Goal: Task Accomplishment & Management: Use online tool/utility

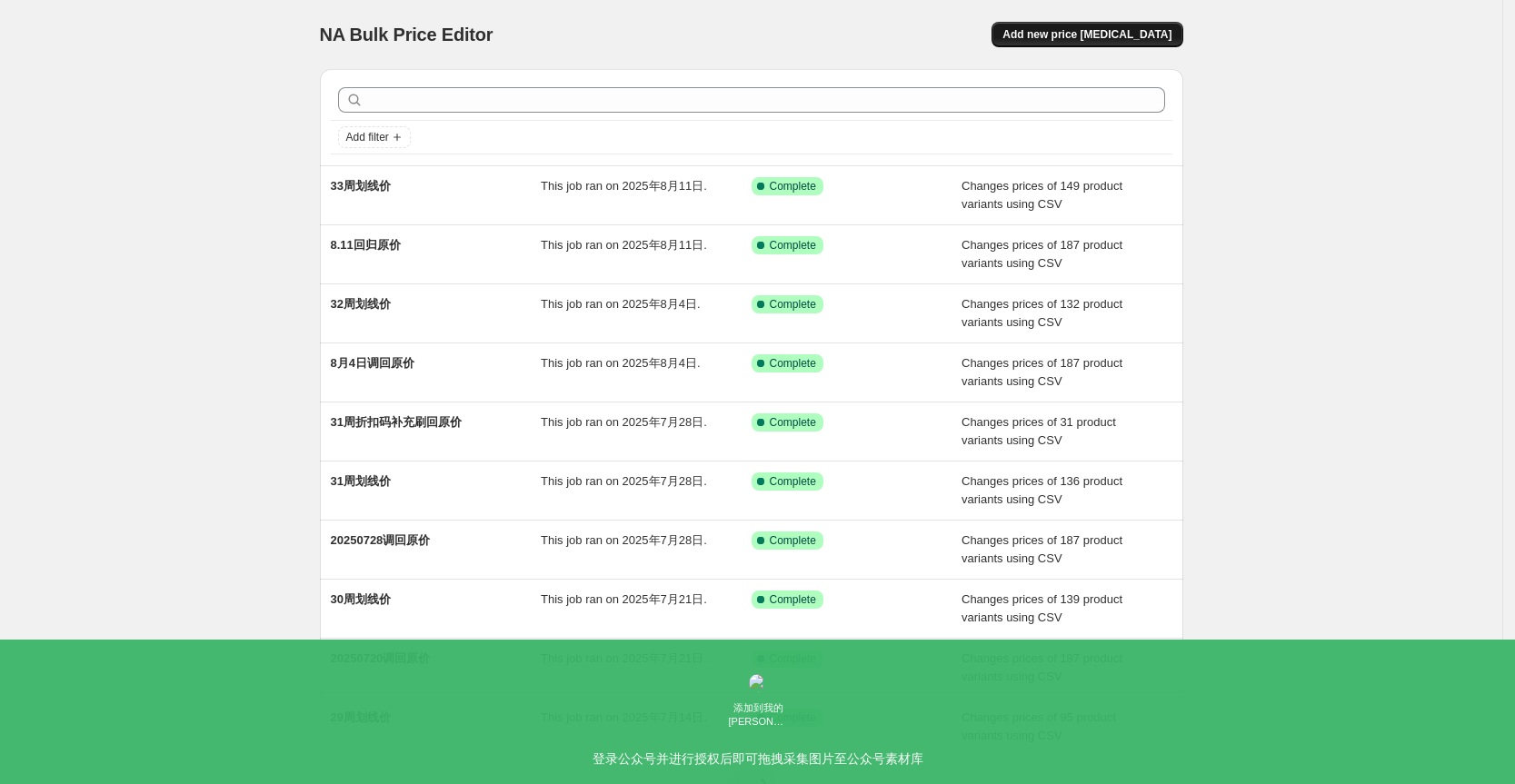
click at [1080, 33] on span "Add new price change job" at bounding box center [1087, 35] width 169 height 15
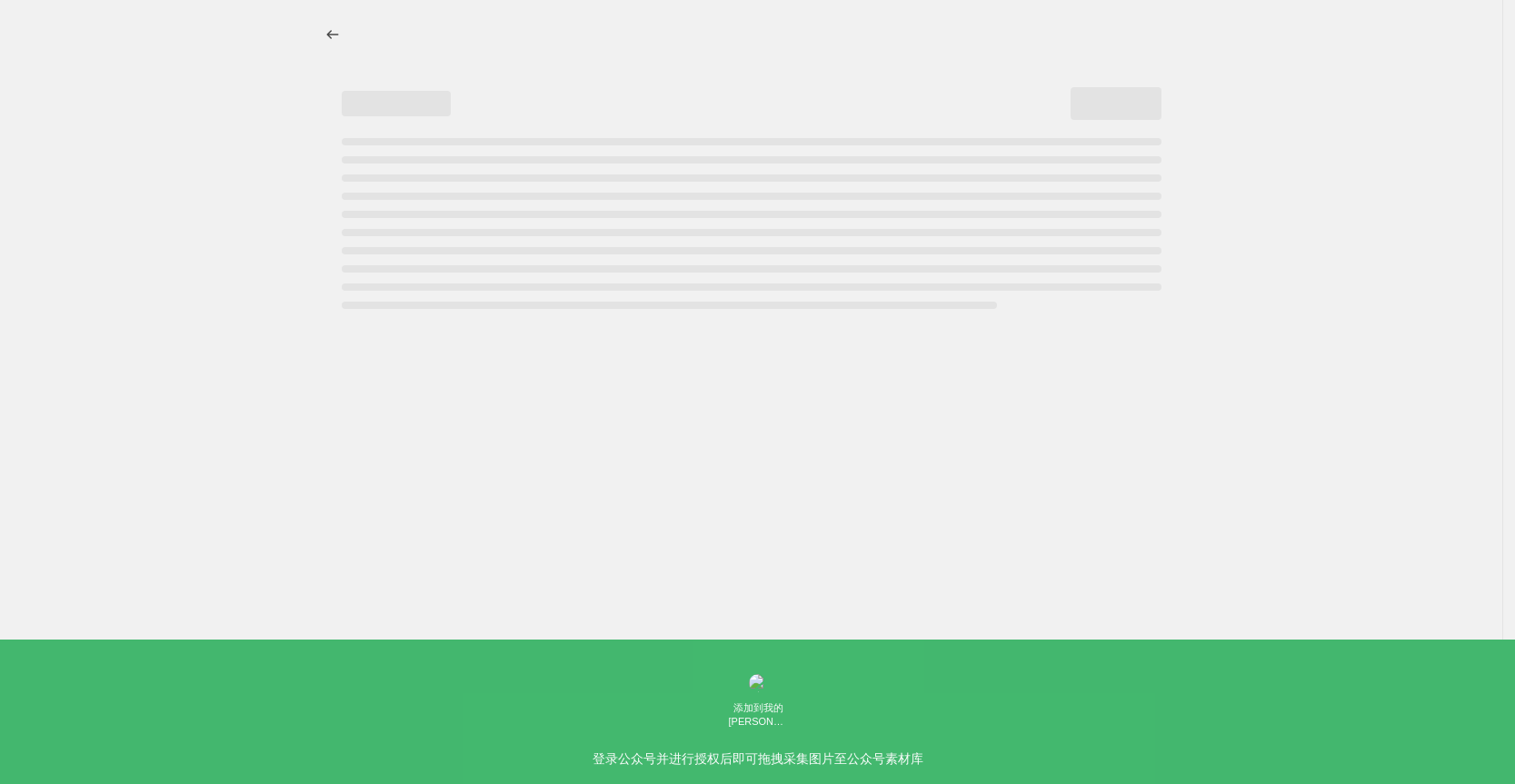
select select "percentage"
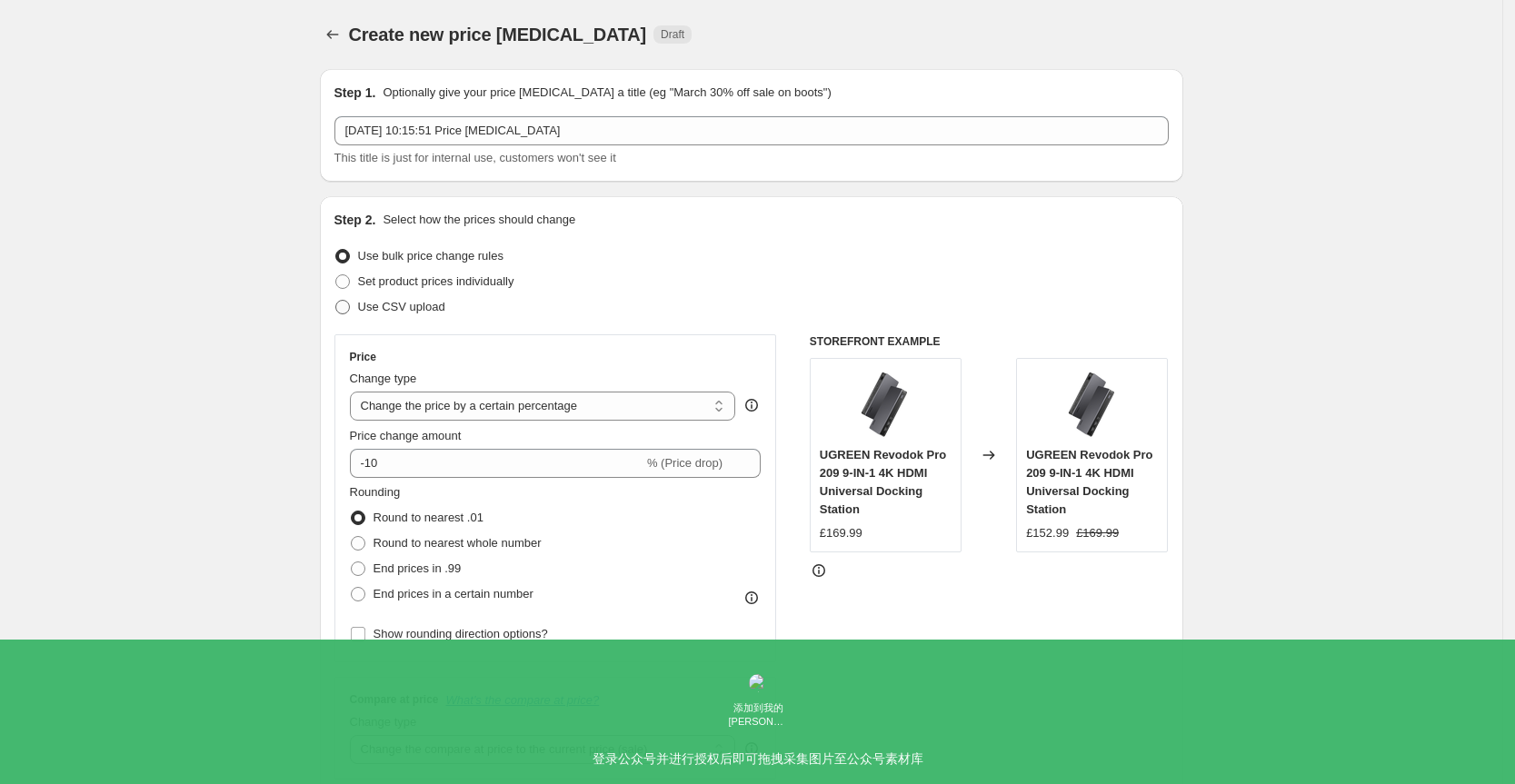
click at [419, 307] on span "Use CSV upload" at bounding box center [402, 306] width 88 height 14
click at [336, 300] on input "Use CSV upload" at bounding box center [335, 299] width 1 height 1
radio input "true"
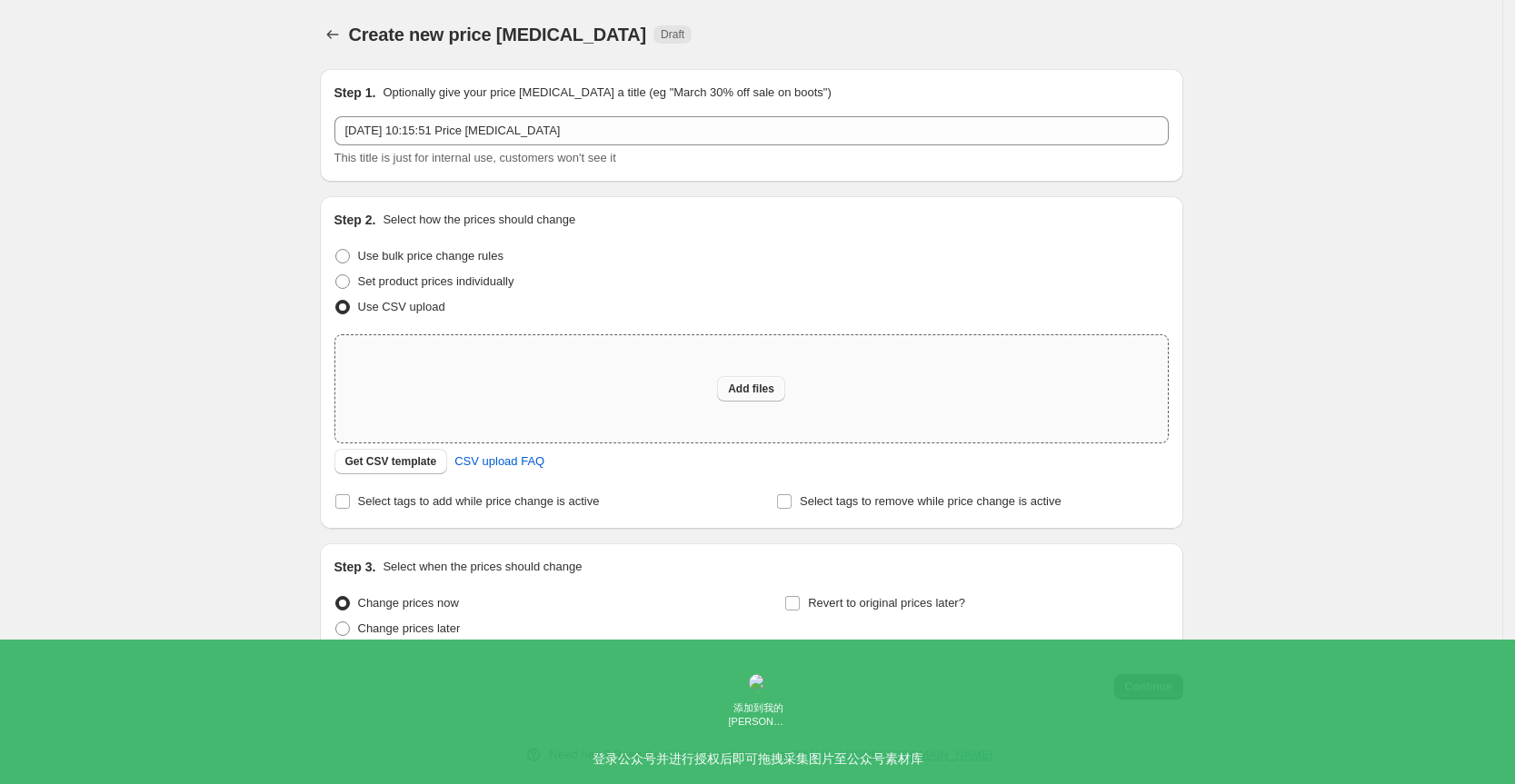
click at [752, 383] on span "Add files" at bounding box center [751, 389] width 47 height 15
type input "C:\fakepath\33周UK刷价.csv"
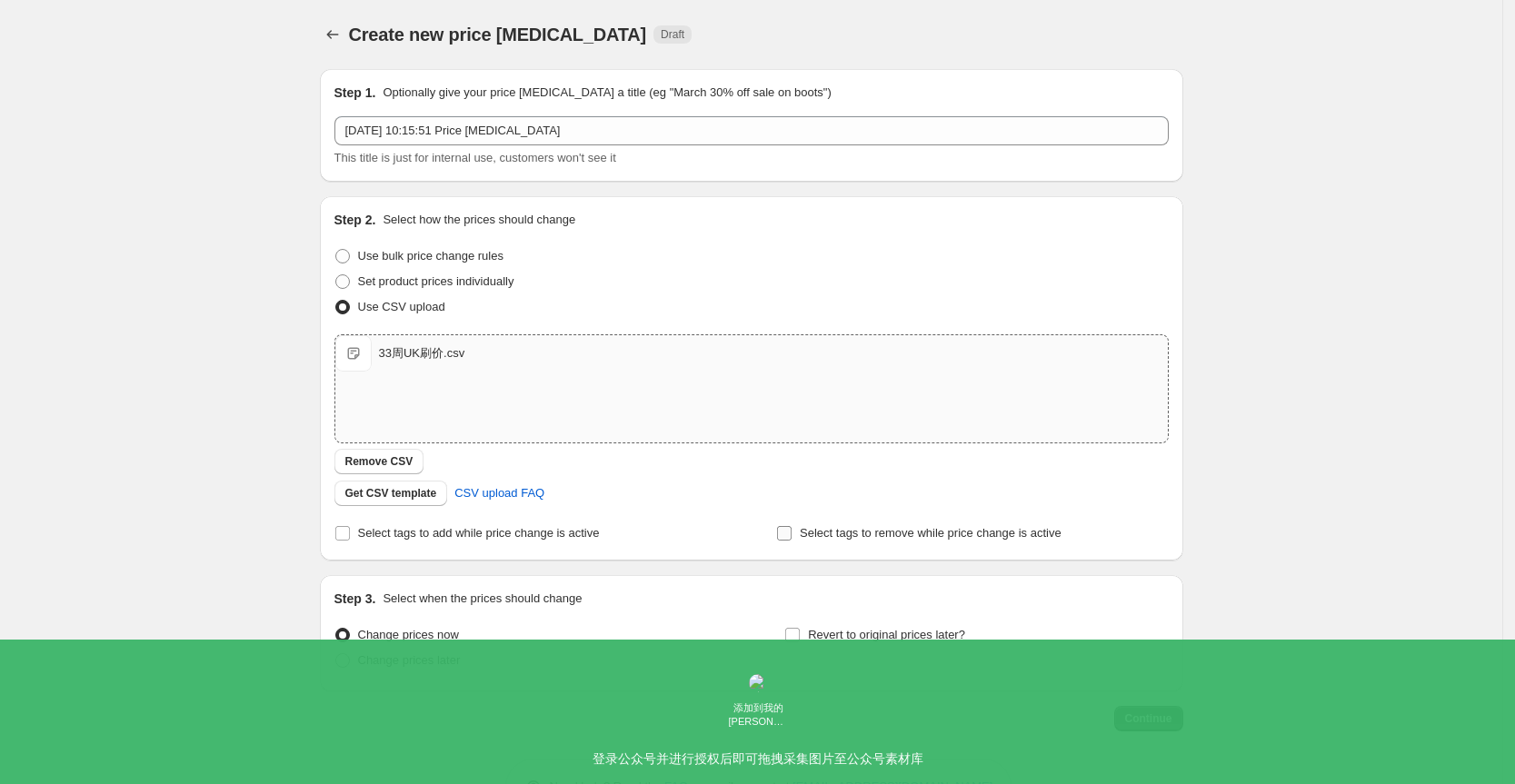
click at [844, 528] on span "Select tags to remove while price change is active" at bounding box center [931, 532] width 262 height 14
click at [792, 528] on input "Select tags to remove while price change is active" at bounding box center [784, 533] width 15 height 15
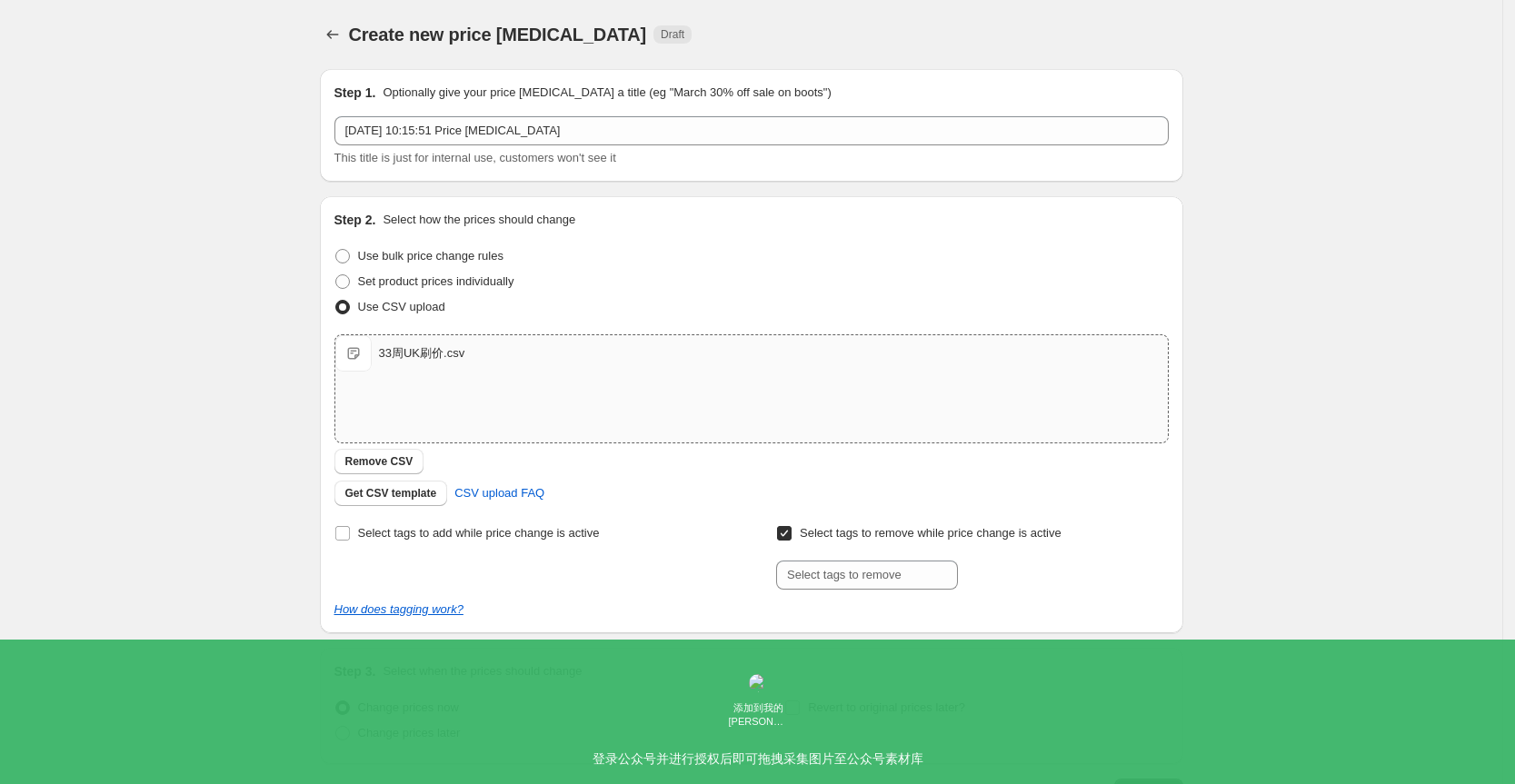
click at [792, 534] on input "Select tags to remove while price change is active" at bounding box center [784, 533] width 15 height 15
checkbox input "false"
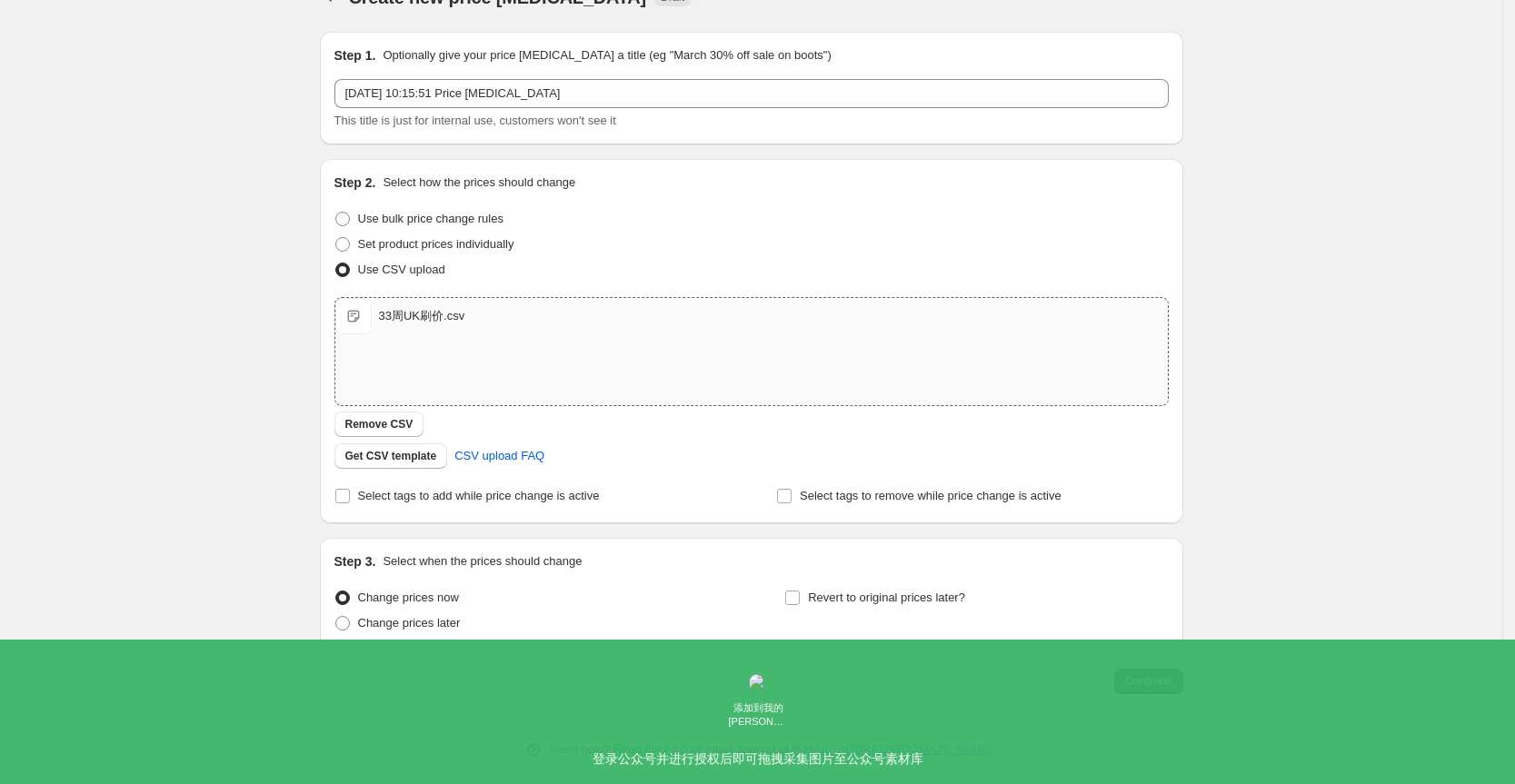
scroll to position [57, 0]
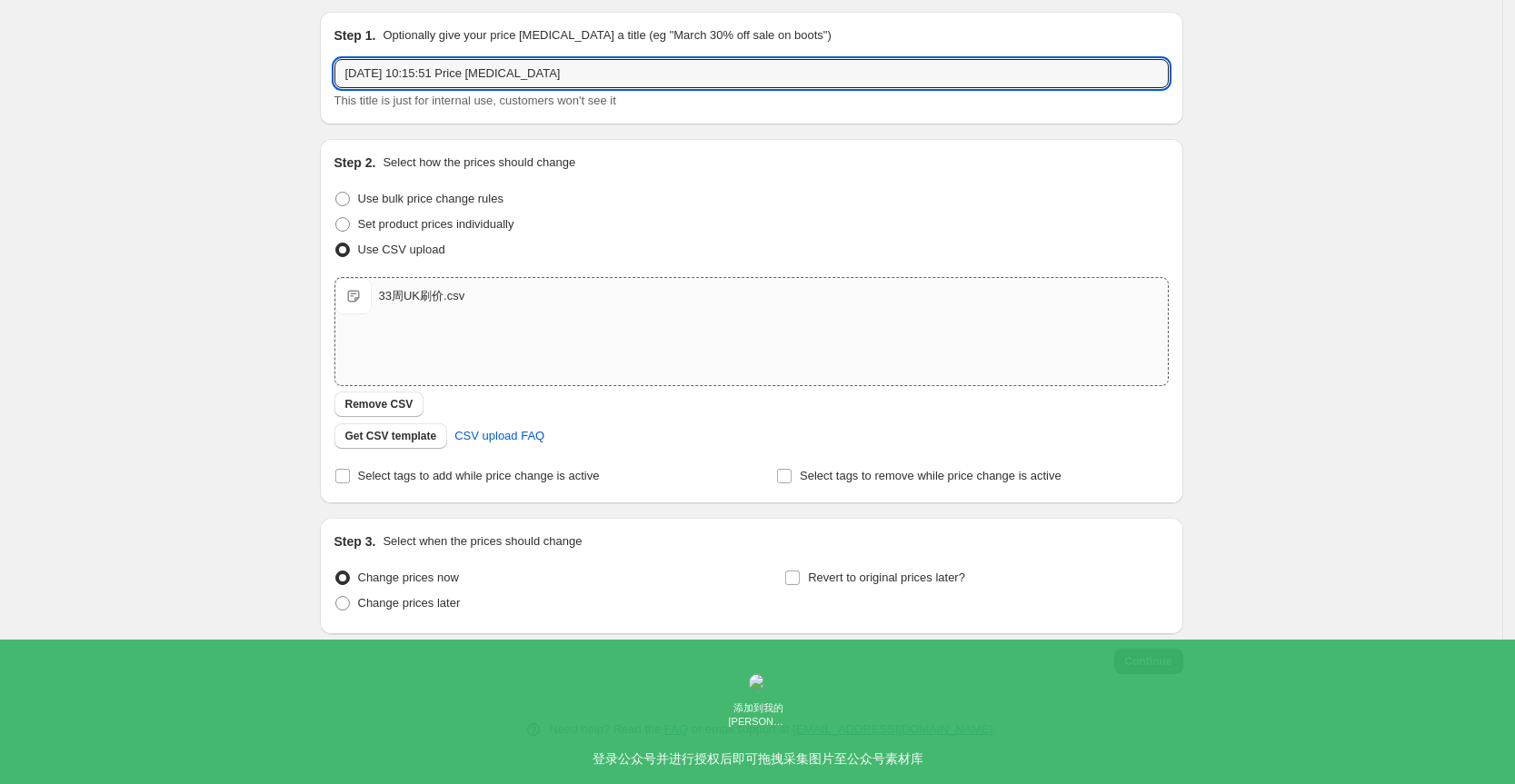
drag, startPoint x: 590, startPoint y: 77, endPoint x: 184, endPoint y: 86, distance: 406.1
click at [184, 86] on div "Create new price change job. This page is ready Create new price change job Dra…" at bounding box center [751, 363] width 1502 height 841
type input "33周额外刷回原价"
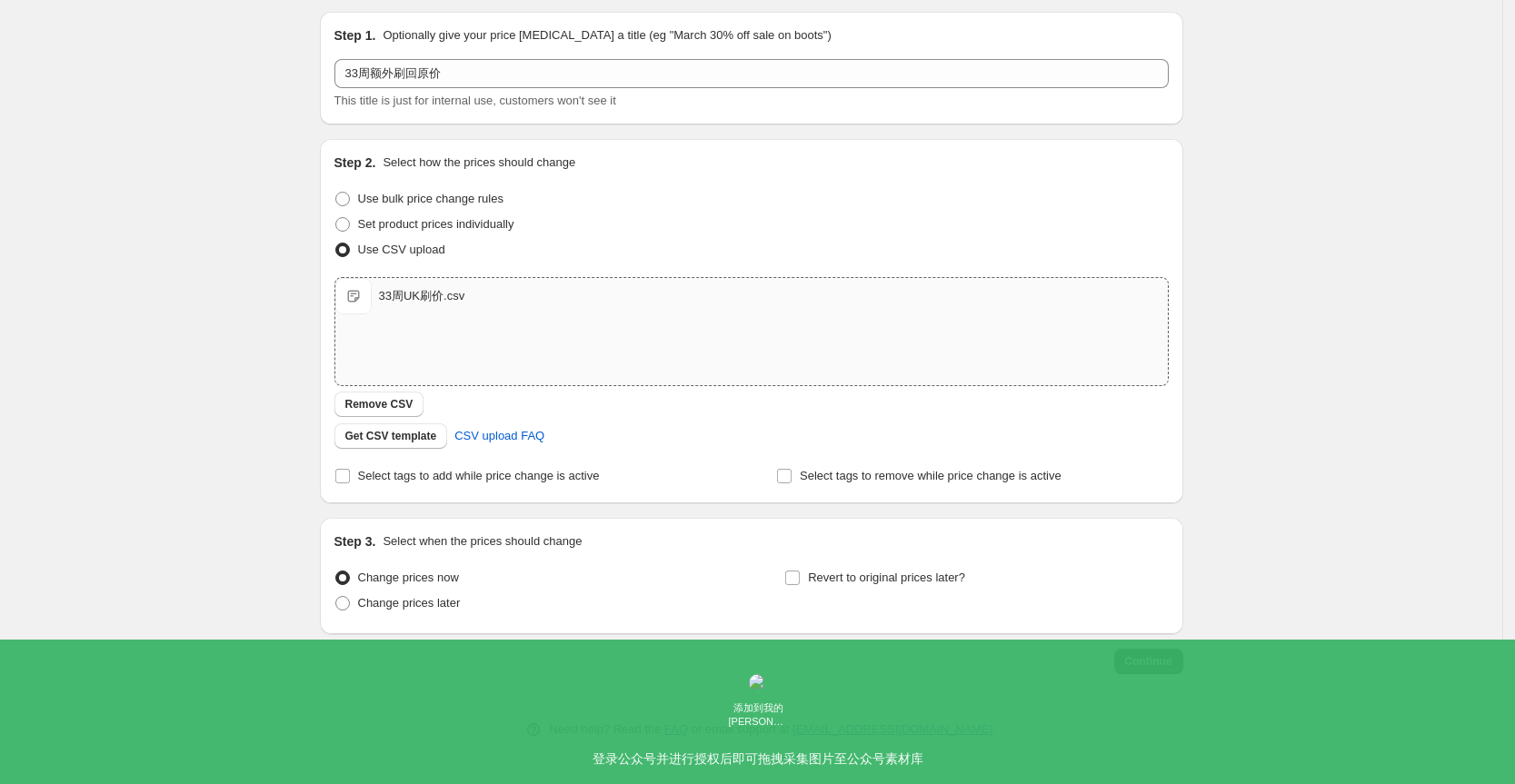
click at [1172, 653] on span "Continue" at bounding box center [1149, 661] width 47 height 15
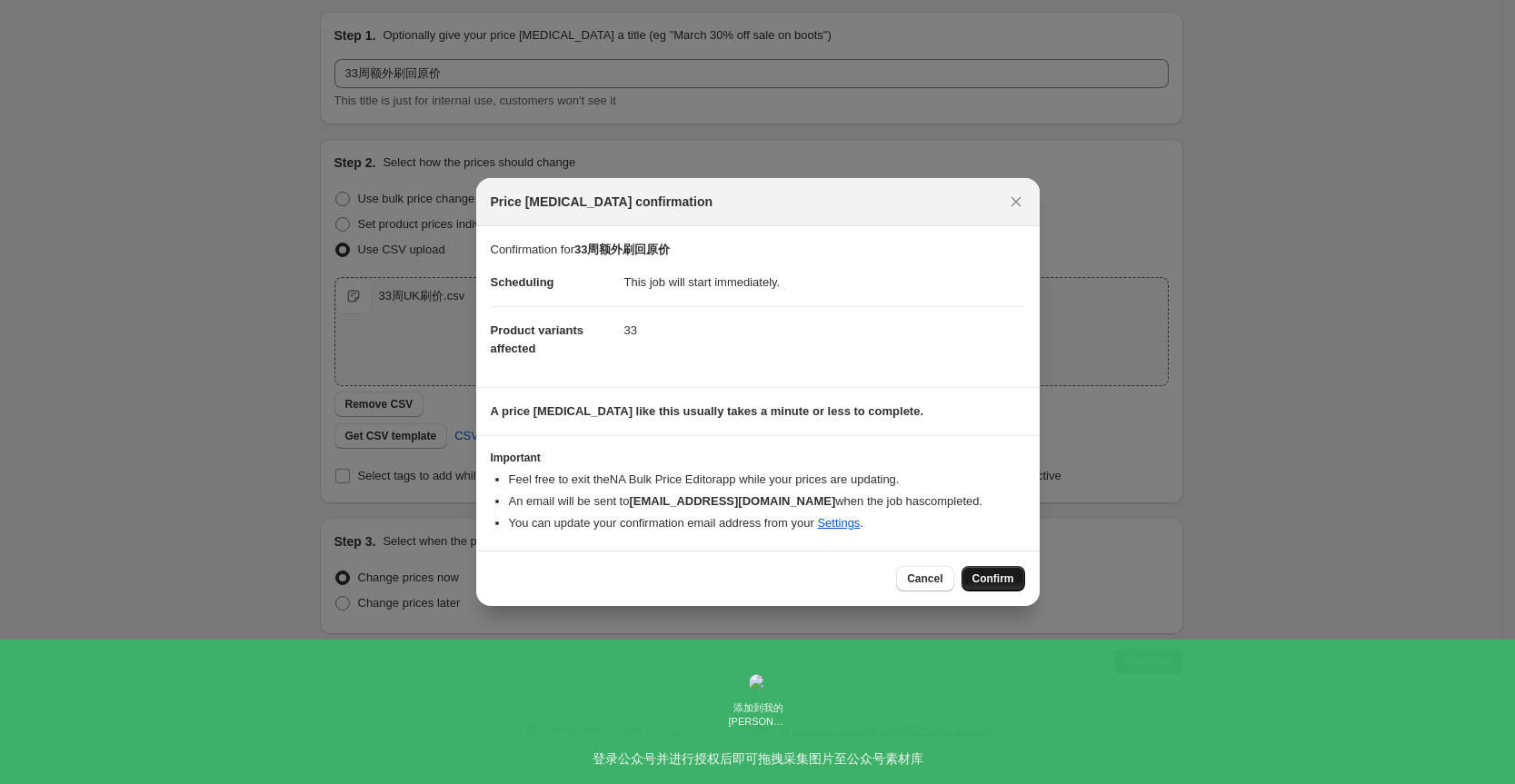
click at [982, 583] on span "Confirm" at bounding box center [994, 579] width 42 height 15
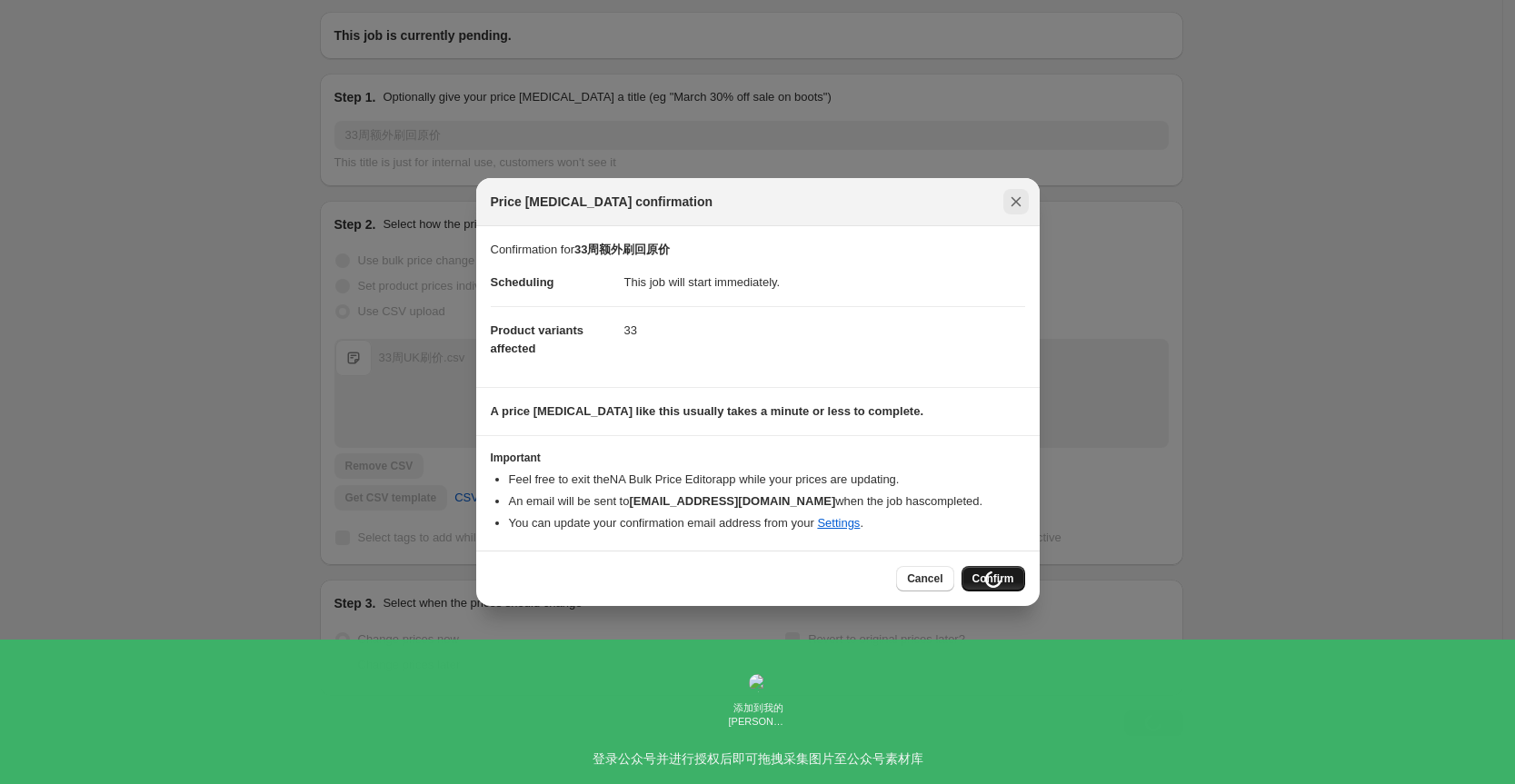
click at [1011, 198] on icon "Close" at bounding box center [1015, 202] width 10 height 10
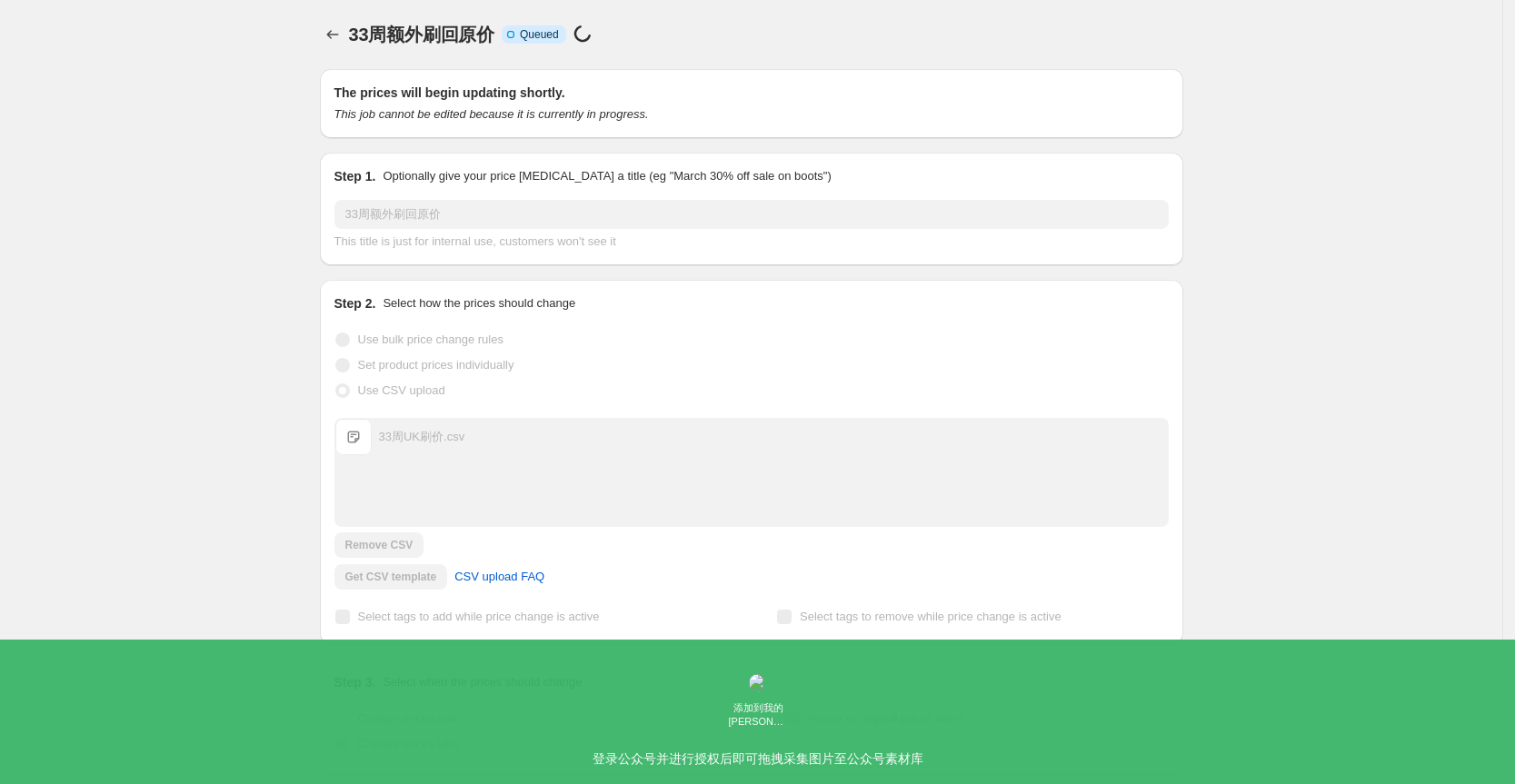
scroll to position [100, 0]
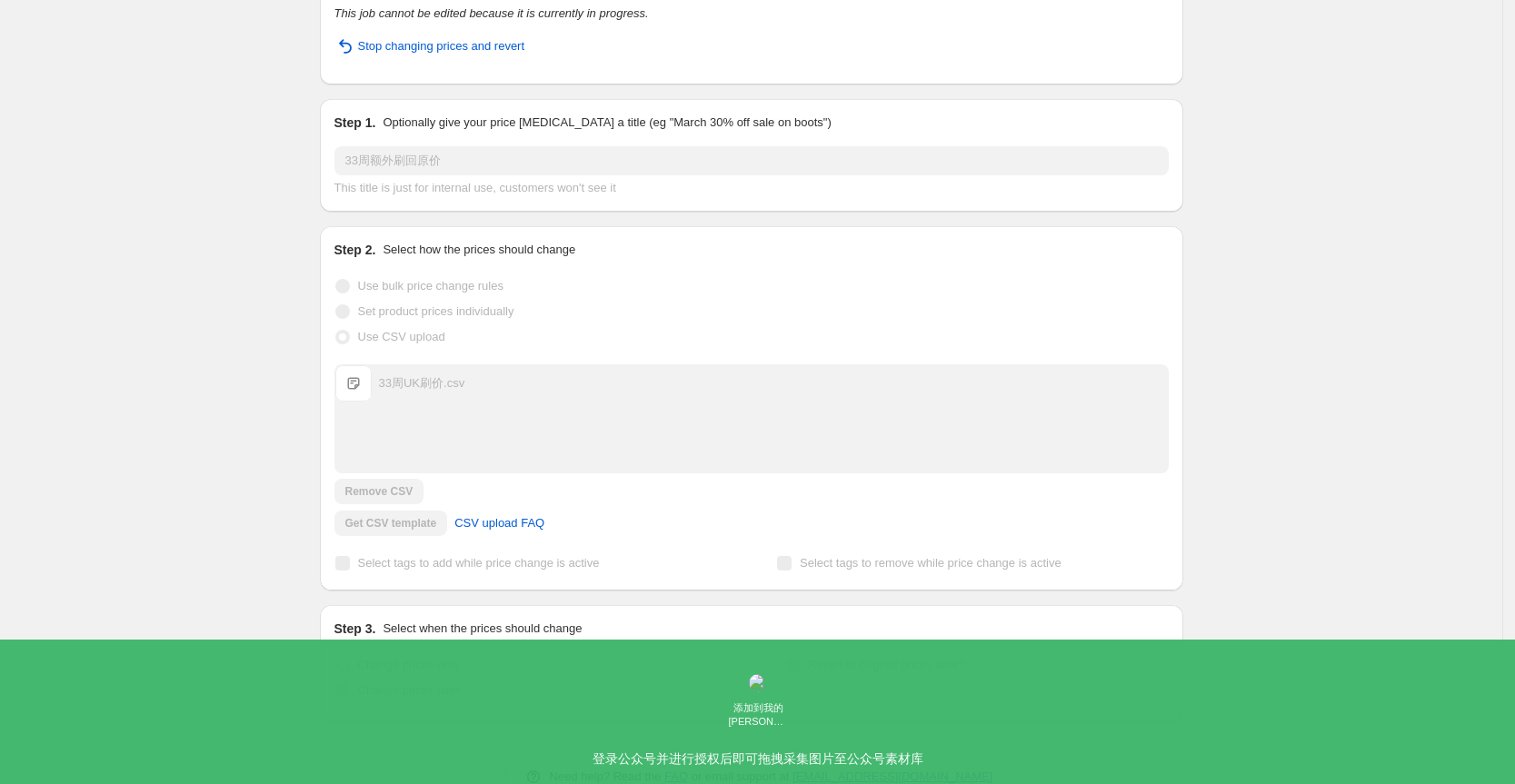
click at [1365, 199] on div "33周额外刷回原价. This page is ready 33周额外刷回原价 Info Partially complete In progress Pri…" at bounding box center [751, 366] width 1502 height 933
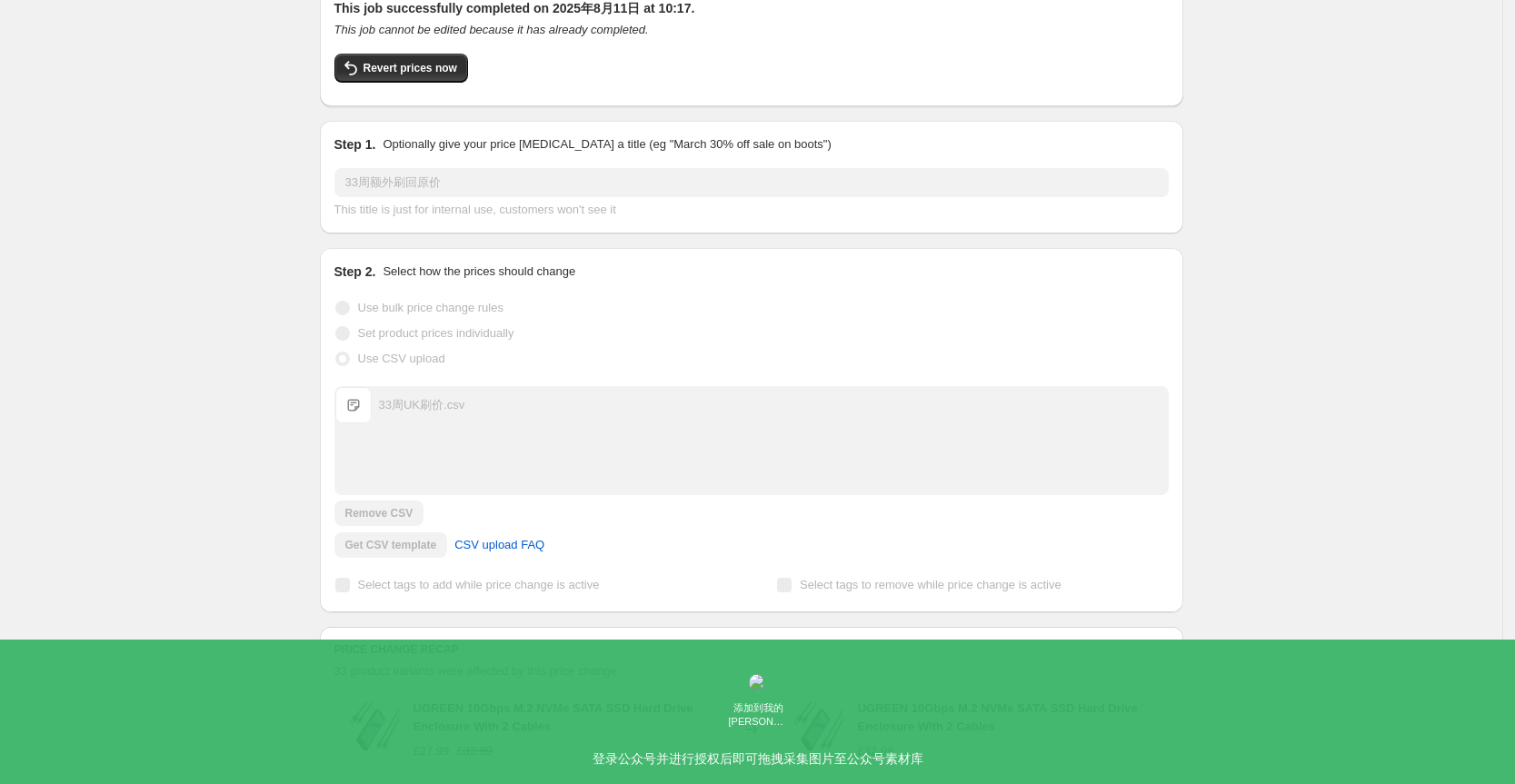
scroll to position [0, 0]
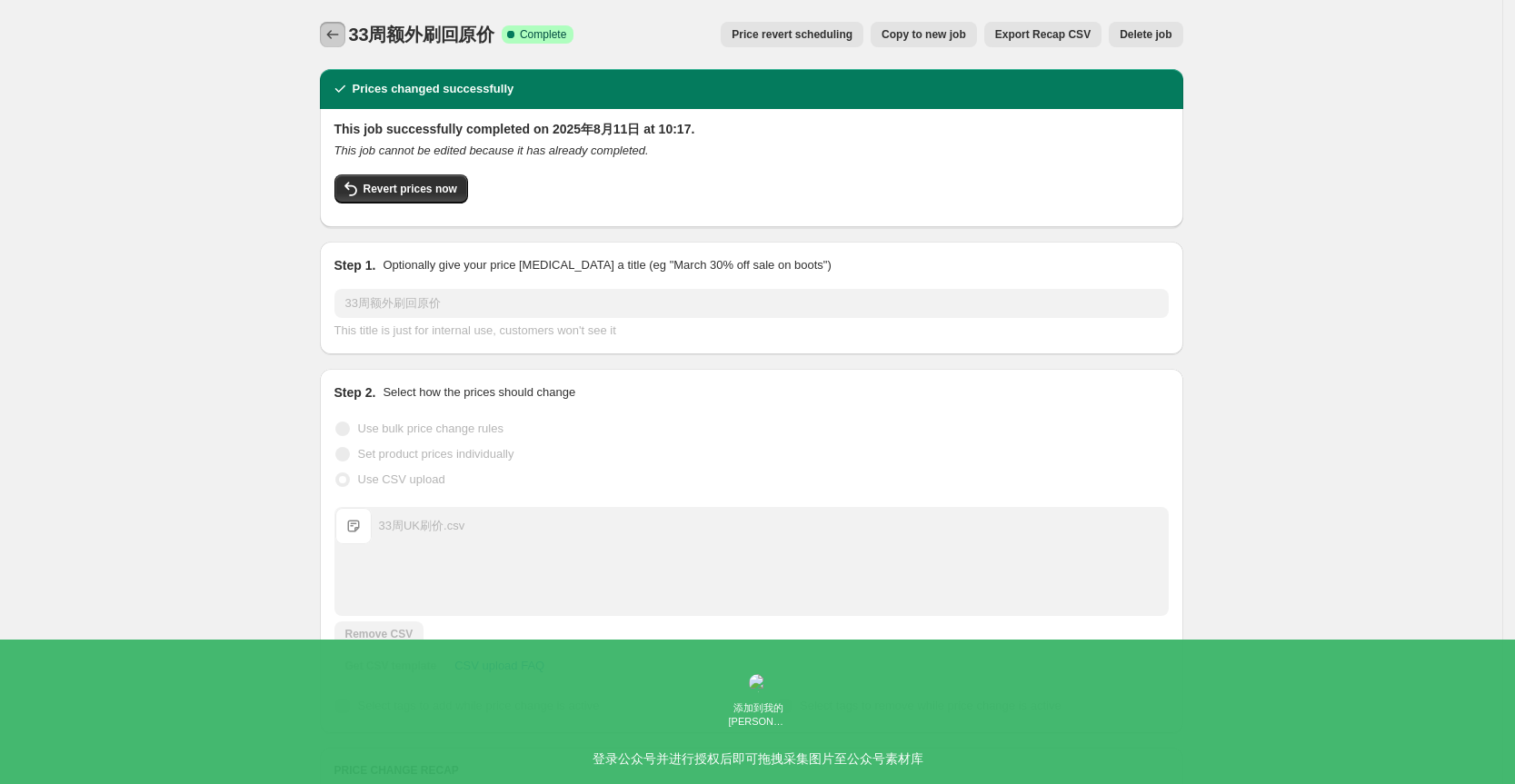
click at [331, 39] on icon "Price change jobs" at bounding box center [332, 35] width 18 height 18
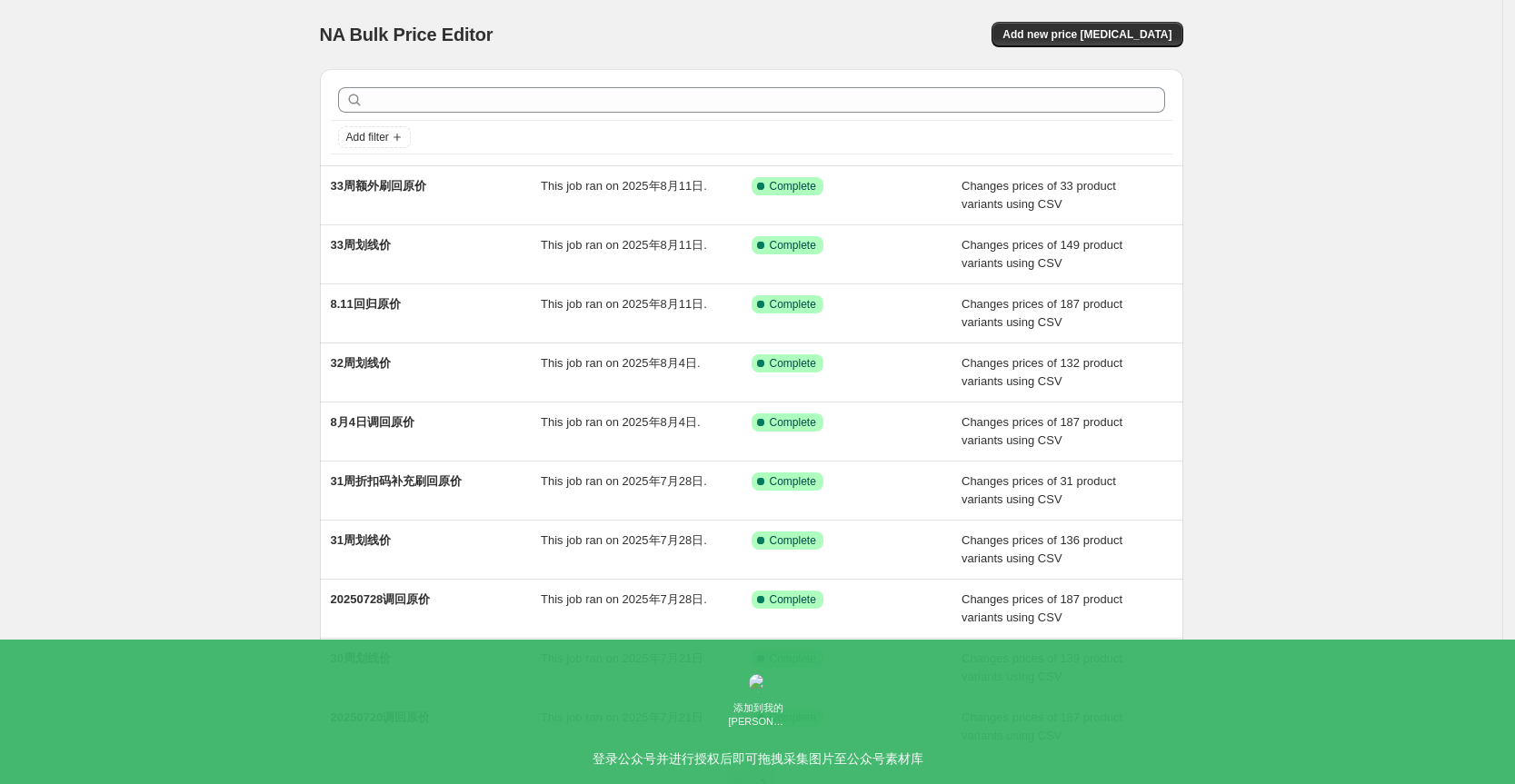
click at [1267, 538] on div "NA Bulk Price Editor. This page is ready NA Bulk Price Editor Add new price cha…" at bounding box center [751, 467] width 1502 height 936
